Goal: Check status: Check status

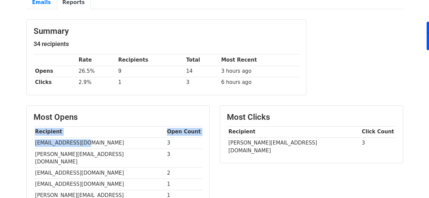
drag, startPoint x: 26, startPoint y: 141, endPoint x: 60, endPoint y: 151, distance: 35.2
click at [86, 137] on div "Most Opens Recipient Open Count [EMAIL_ADDRESS][DOMAIN_NAME] 3 [PERSON_NAME][EM…" at bounding box center [118, 187] width 182 height 162
click at [268, 143] on td "[PERSON_NAME][EMAIL_ADDRESS][DOMAIN_NAME]" at bounding box center [293, 147] width 133 height 19
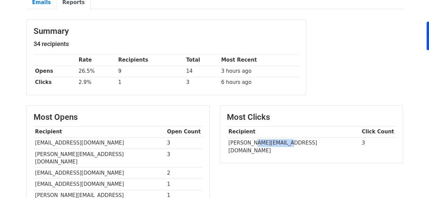
click at [268, 143] on td "[PERSON_NAME][EMAIL_ADDRESS][DOMAIN_NAME]" at bounding box center [293, 147] width 133 height 19
copy tr "[PERSON_NAME][EMAIL_ADDRESS][DOMAIN_NAME]"
drag, startPoint x: 96, startPoint y: 82, endPoint x: 76, endPoint y: 83, distance: 20.3
click at [76, 83] on tr "Clicks 2.9% 1 3 6 hours ago" at bounding box center [166, 82] width 265 height 11
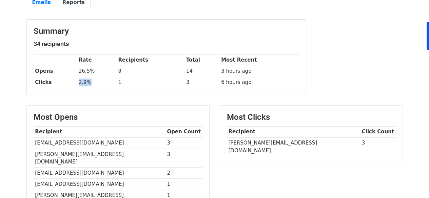
copy tr "2.9%"
drag, startPoint x: 101, startPoint y: 70, endPoint x: 77, endPoint y: 69, distance: 24.8
click at [77, 69] on tr "Opens 26.5% 9 14 3 hours ago" at bounding box center [166, 71] width 265 height 11
copy tr "26.5%"
